Goal: Check status: Check status

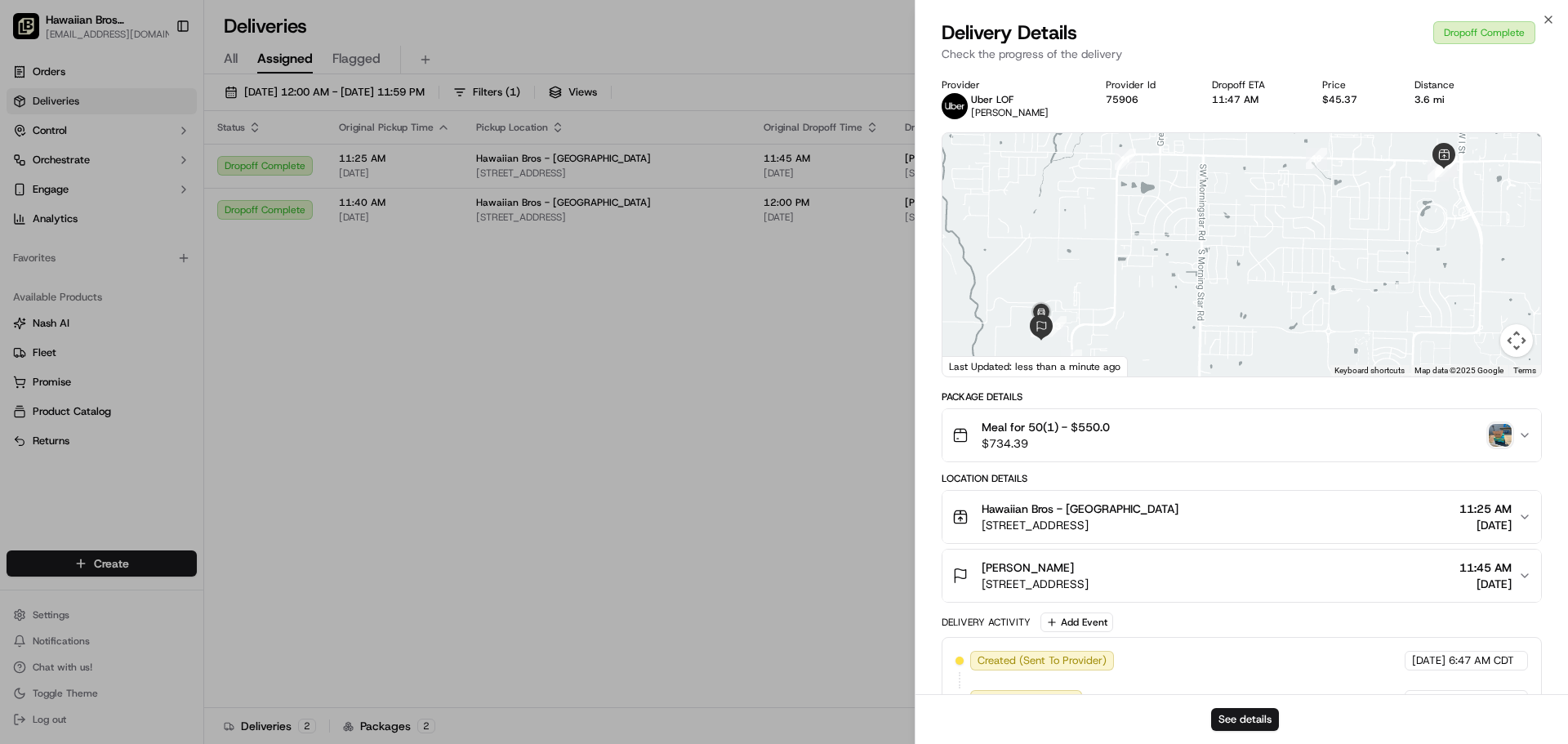
scroll to position [39, 0]
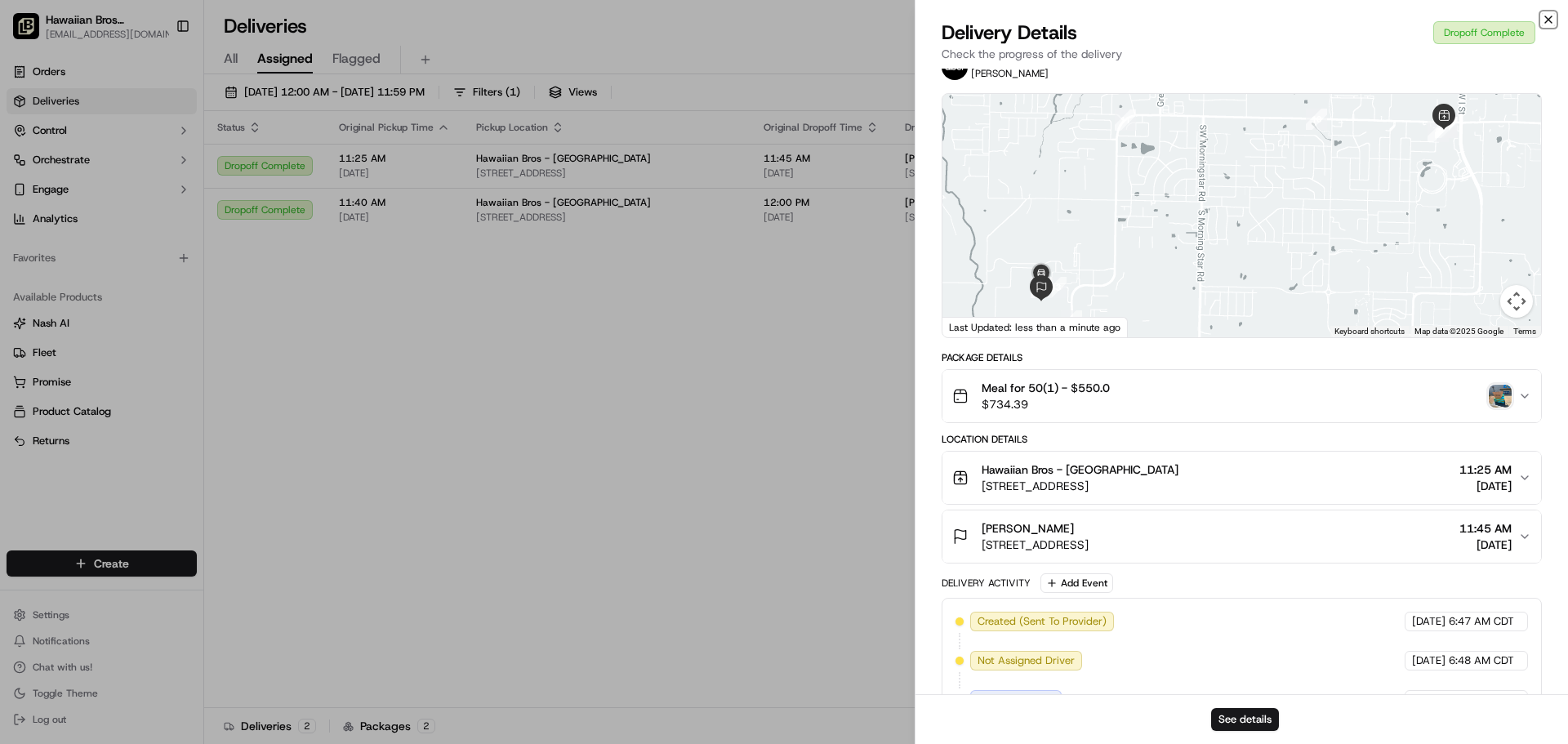
click at [1545, 16] on icon "button" at bounding box center [1548, 20] width 7 height 7
